Goal: Information Seeking & Learning: Learn about a topic

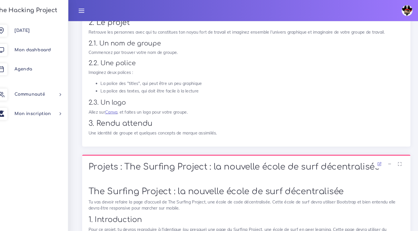
scroll to position [351, 10]
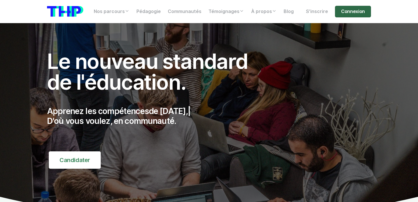
click at [357, 10] on link "Connexion" at bounding box center [353, 12] width 36 height 12
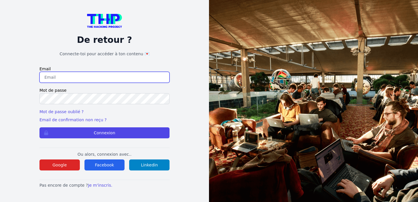
type input "[EMAIL_ADDRESS][DOMAIN_NAME]"
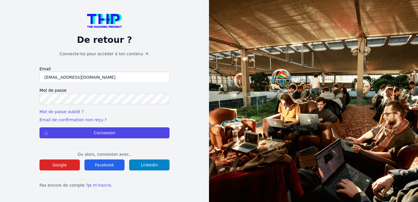
click at [109, 124] on form "Email [EMAIL_ADDRESS][DOMAIN_NAME] Mot de passe Mot de passe oublié ? Email de …" at bounding box center [104, 102] width 130 height 72
click at [109, 125] on form "Email [EMAIL_ADDRESS][DOMAIN_NAME] Mot de passe Mot de passe oublié ? Email de …" at bounding box center [104, 102] width 130 height 72
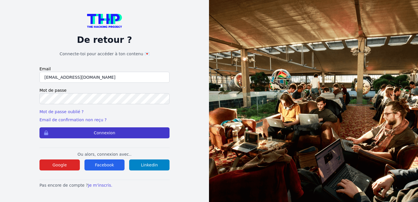
click at [109, 133] on button "Connexion" at bounding box center [104, 133] width 130 height 11
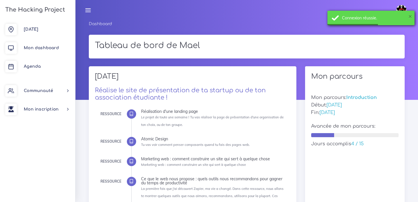
click at [410, 17] on button "×" at bounding box center [409, 16] width 3 height 6
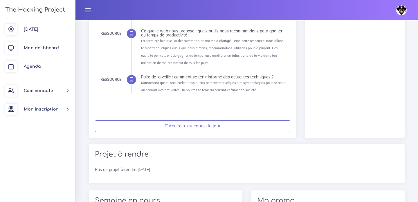
scroll to position [157, 0]
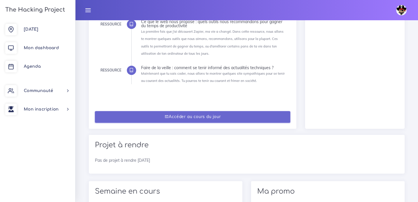
click at [130, 117] on link "Accéder au cours du jour" at bounding box center [192, 117] width 195 height 12
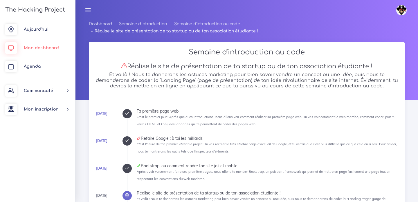
click at [52, 49] on span "Mon dashboard" at bounding box center [41, 48] width 35 height 4
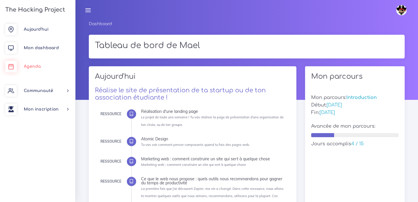
click at [34, 63] on link "Agenda" at bounding box center [37, 66] width 75 height 19
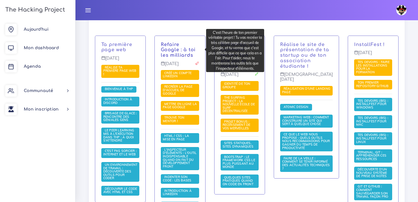
scroll to position [144, 0]
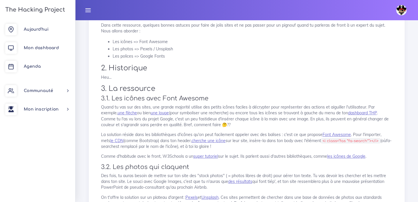
scroll to position [20, 0]
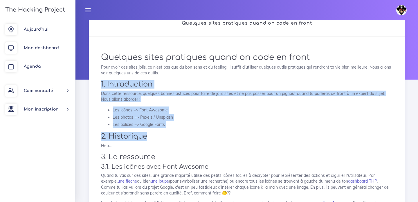
drag, startPoint x: 179, startPoint y: 79, endPoint x: 248, endPoint y: 137, distance: 90.6
click at [248, 137] on h2 "2. Historique" at bounding box center [246, 137] width 291 height 8
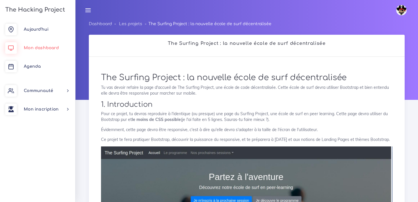
click at [39, 46] on span "Mon dashboard" at bounding box center [41, 48] width 35 height 4
click at [32, 68] on span "Agenda" at bounding box center [32, 66] width 17 height 4
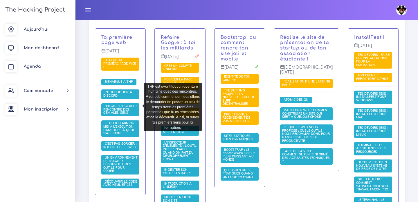
scroll to position [147, 0]
